Goal: Check status: Check status

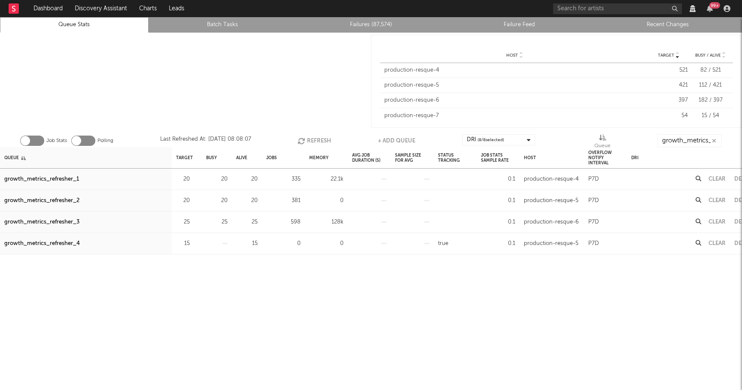
click at [319, 137] on button "Refresh" at bounding box center [315, 140] width 34 height 13
click at [40, 179] on div "growth_metrics_refresher_1" at bounding box center [41, 179] width 75 height 10
click at [40, 198] on div "growth_metrics_refresher_2" at bounding box center [41, 201] width 75 height 10
click at [40, 224] on div "growth_metrics_refresher_3" at bounding box center [41, 222] width 75 height 10
click at [320, 138] on button "Refresh" at bounding box center [315, 140] width 34 height 13
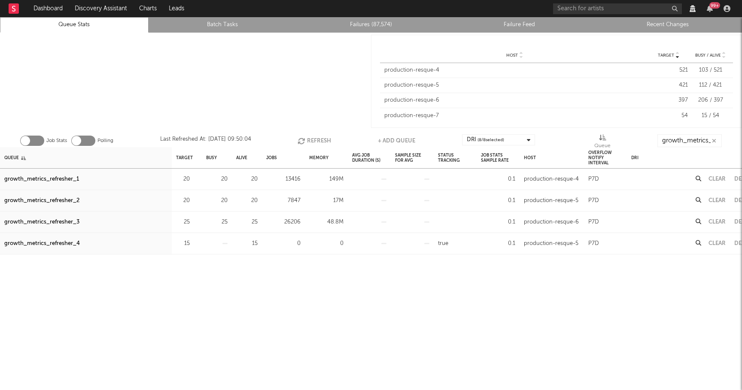
click at [320, 138] on button "Refresh" at bounding box center [315, 140] width 34 height 13
click at [316, 137] on button "Refresh" at bounding box center [315, 140] width 34 height 13
click at [310, 144] on button "Refresh" at bounding box center [314, 140] width 34 height 13
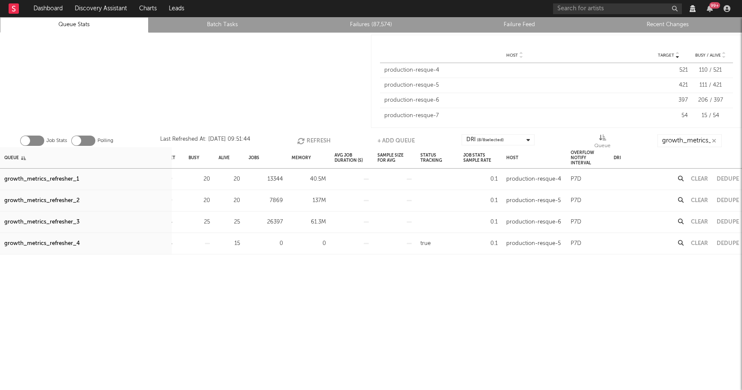
click at [701, 179] on button "Clear" at bounding box center [699, 180] width 17 height 6
click at [702, 200] on button "Clear" at bounding box center [699, 201] width 17 height 6
click at [310, 137] on button "Refresh" at bounding box center [314, 140] width 34 height 13
click at [701, 223] on button "Clear" at bounding box center [699, 223] width 17 height 6
click at [310, 137] on button "Refresh" at bounding box center [314, 140] width 34 height 13
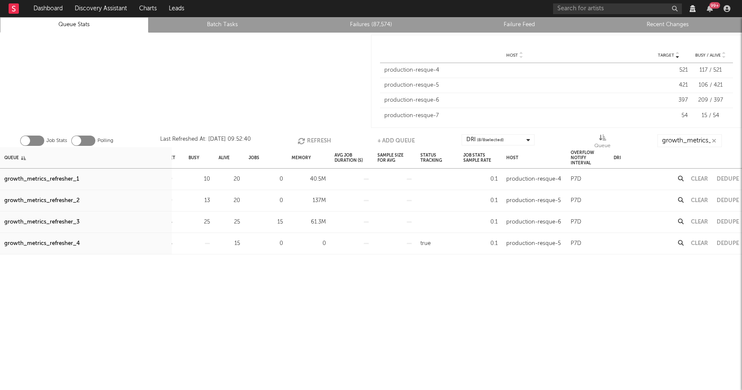
click at [308, 136] on button "Refresh" at bounding box center [315, 140] width 34 height 13
click at [317, 137] on button "Refresh" at bounding box center [314, 140] width 34 height 13
click at [320, 140] on button "Refresh" at bounding box center [314, 140] width 34 height 13
click at [698, 223] on button "Clear" at bounding box center [699, 223] width 17 height 6
click at [697, 199] on button "Clear" at bounding box center [699, 201] width 17 height 6
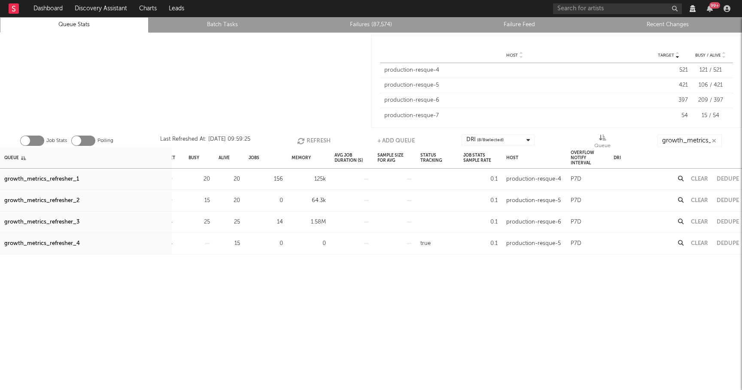
click at [697, 181] on button "Clear" at bounding box center [699, 180] width 17 height 6
click at [314, 138] on button "Refresh" at bounding box center [315, 140] width 34 height 13
click at [698, 223] on button "Clear" at bounding box center [699, 223] width 17 height 6
click at [319, 139] on button "Refresh" at bounding box center [314, 140] width 34 height 13
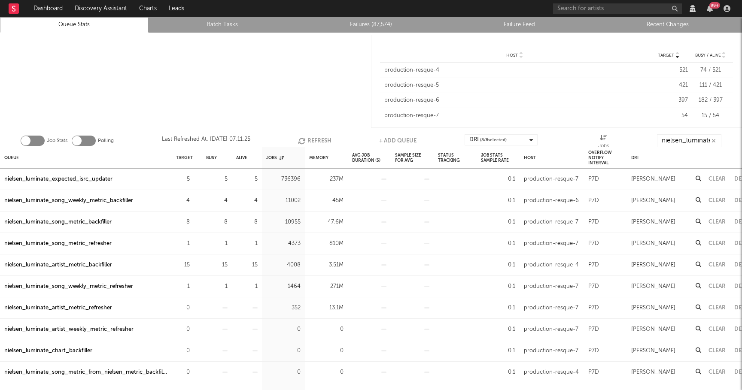
click at [318, 138] on button "Refresh" at bounding box center [315, 140] width 34 height 13
click at [94, 262] on div "nielsen_luminate_artist_metric_backfiller" at bounding box center [58, 265] width 108 height 10
click at [317, 143] on button "Refresh" at bounding box center [317, 140] width 34 height 13
click at [90, 287] on div "nielsen_luminate_song_weekly_metric_refresher" at bounding box center [68, 287] width 129 height 10
click at [93, 243] on div "nielsen_luminate_song_metric_refresher" at bounding box center [57, 244] width 107 height 10
